Goal: Check status: Check status

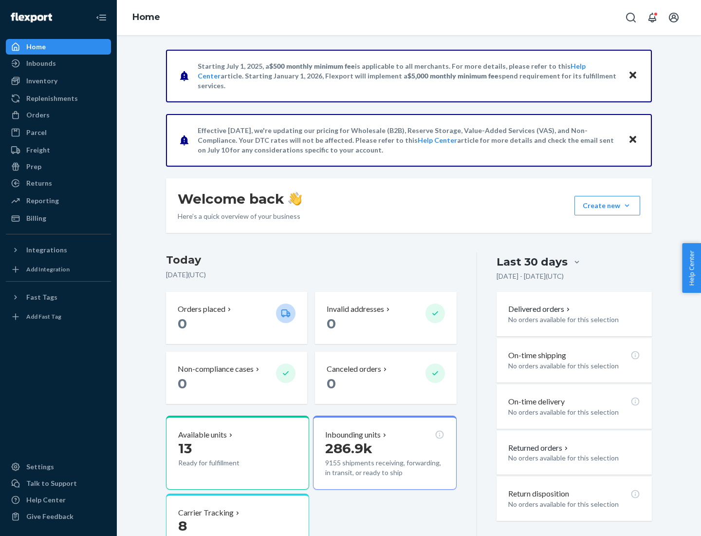
click at [627, 206] on button "Create new Create new inbound Create new order Create new product" at bounding box center [608, 205] width 66 height 19
click at [40, 63] on div "Inbounds" at bounding box center [41, 63] width 30 height 10
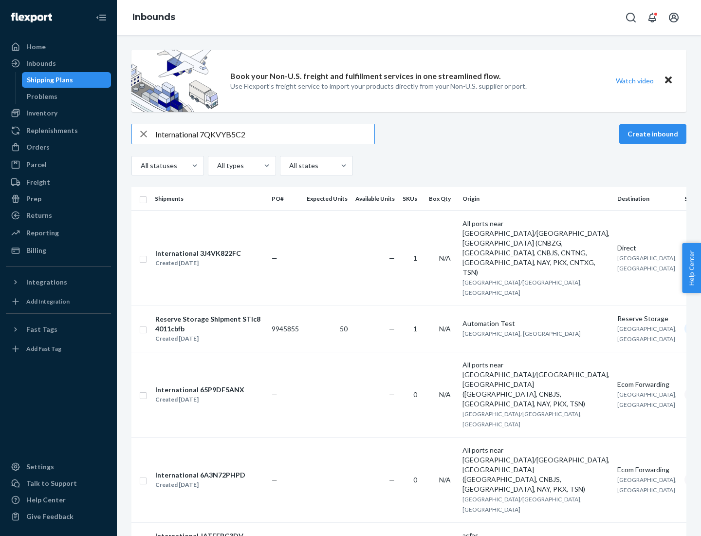
type input "International 7QKVYB5C29"
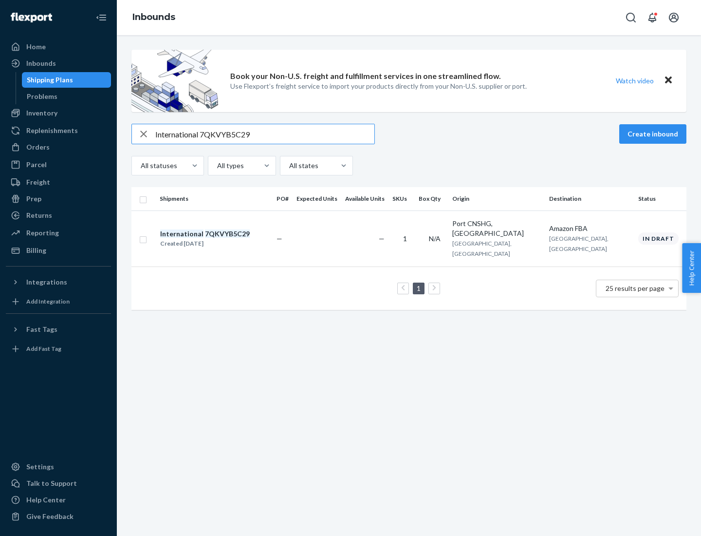
click at [222, 239] on div "Created [DATE]" at bounding box center [205, 244] width 90 height 10
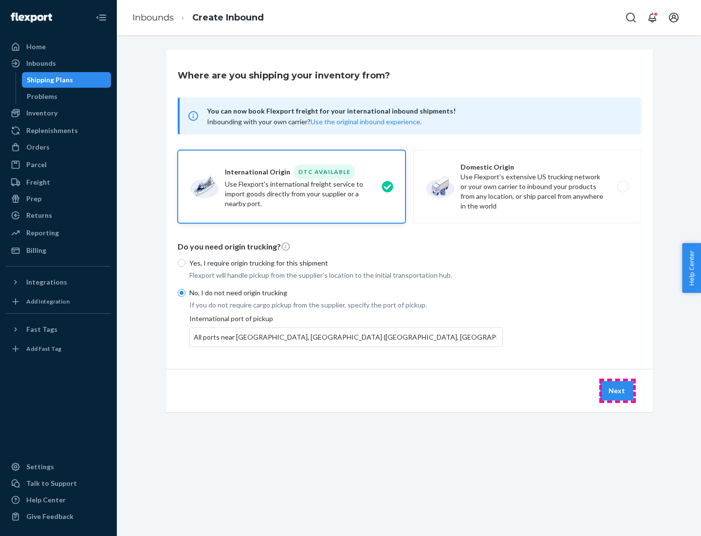
click at [618, 390] on button "Next" at bounding box center [617, 390] width 33 height 19
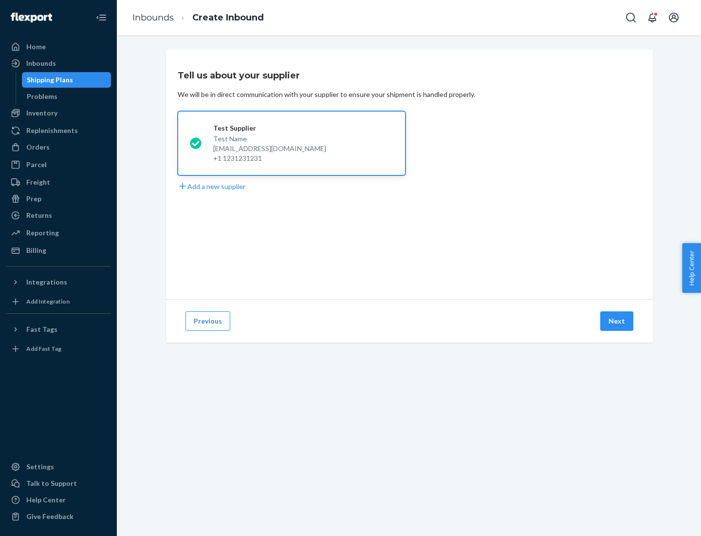
click at [618, 321] on button "Next" at bounding box center [617, 320] width 33 height 19
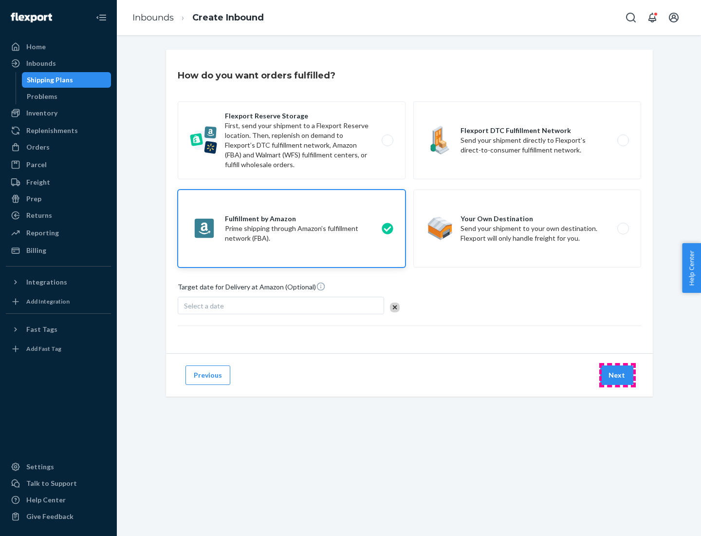
click at [618, 375] on button "Next" at bounding box center [617, 374] width 33 height 19
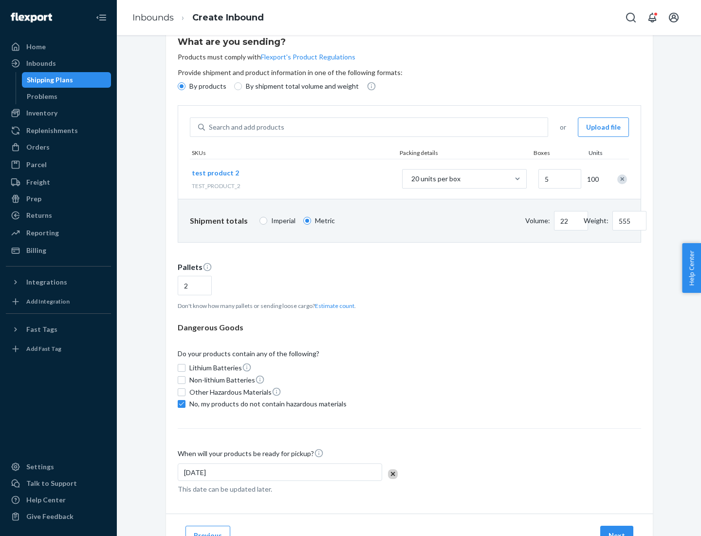
scroll to position [78, 0]
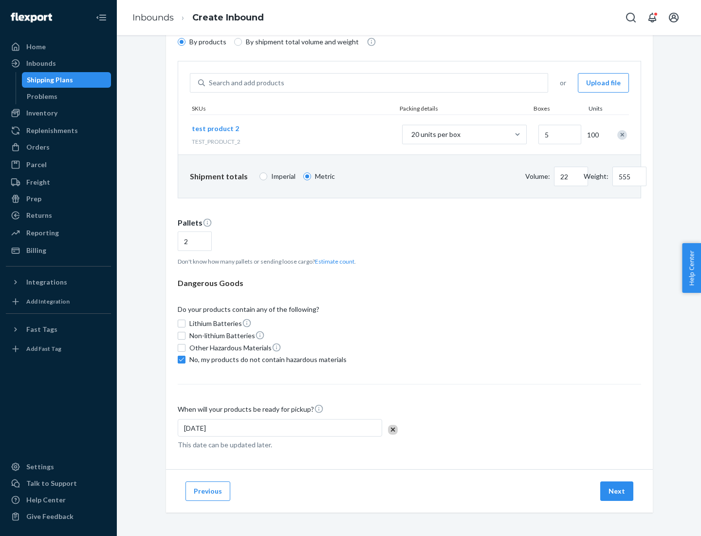
click at [618, 491] on button "Next" at bounding box center [617, 490] width 33 height 19
